Goal: Information Seeking & Learning: Learn about a topic

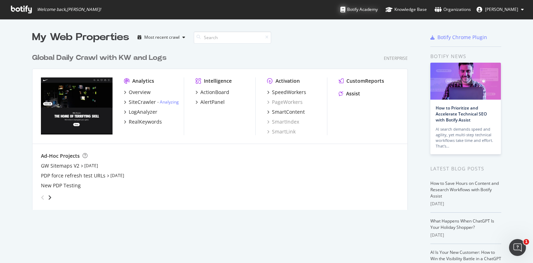
click at [370, 8] on div "Botify Academy" at bounding box center [358, 9] width 37 height 7
